Goal: Find specific page/section: Find specific page/section

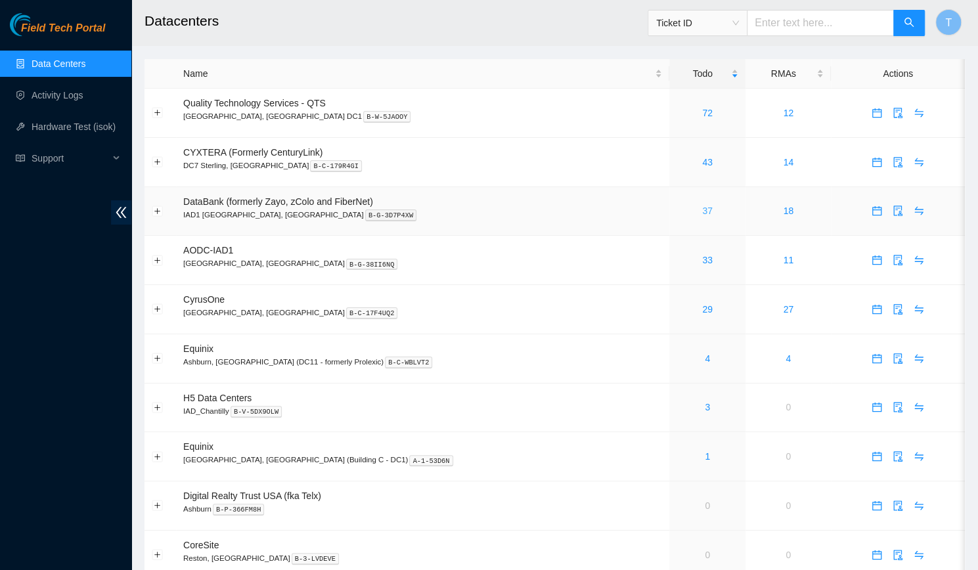
click at [702, 214] on link "37" at bounding box center [707, 211] width 11 height 11
